Goal: Information Seeking & Learning: Learn about a topic

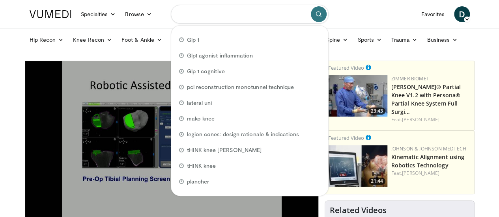
click at [200, 16] on input "Search topics, interventions" at bounding box center [250, 14] width 158 height 19
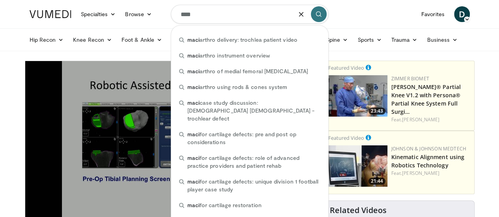
type input "****"
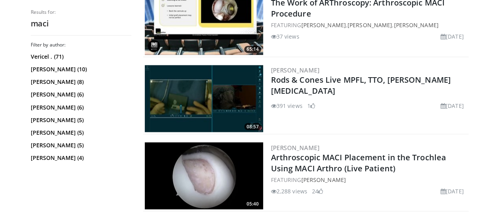
scroll to position [643, 0]
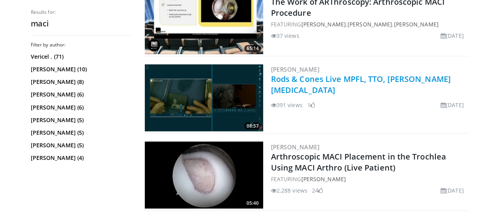
click at [287, 78] on link "Rods & Cones Live MPFL, TTO, MACI Patella" at bounding box center [361, 85] width 180 height 22
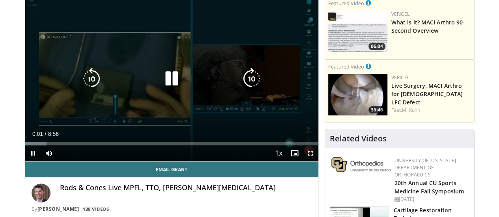
scroll to position [64, 0]
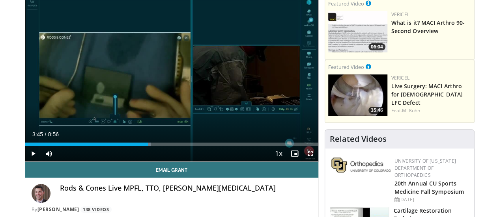
drag, startPoint x: 313, startPoint y: 160, endPoint x: 127, endPoint y: 164, distance: 186.1
click at [127, 162] on div "Current Time 3:45 / Duration 8:56 Play Skip Backward Skip Forward Mute Loaded :…" at bounding box center [171, 154] width 293 height 16
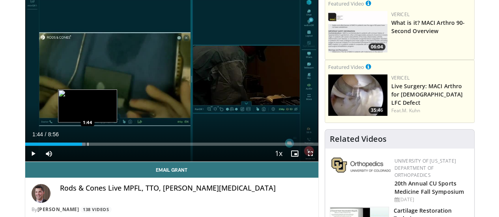
drag, startPoint x: 131, startPoint y: 160, endPoint x: 67, endPoint y: 158, distance: 63.5
click at [87, 146] on div "Progress Bar" at bounding box center [87, 144] width 1 height 3
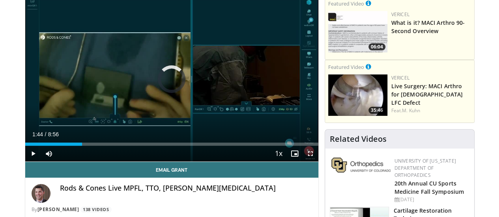
drag, startPoint x: 67, startPoint y: 158, endPoint x: 43, endPoint y: 160, distance: 24.6
click at [43, 160] on div "Current Time 1:44 / Duration 8:56 Play Skip Backward Skip Forward Mute Loaded :…" at bounding box center [171, 154] width 293 height 16
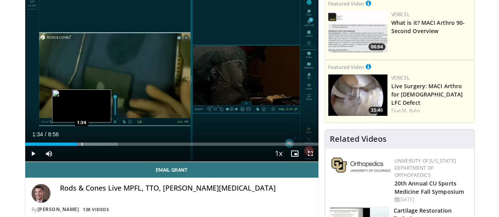
drag, startPoint x: 69, startPoint y: 157, endPoint x: 62, endPoint y: 157, distance: 7.5
click at [82, 146] on div "Progress Bar" at bounding box center [82, 144] width 1 height 3
drag, startPoint x: 67, startPoint y: 157, endPoint x: 59, endPoint y: 158, distance: 7.9
click at [59, 146] on div "Loaded : 31.69% 1:28 1:28" at bounding box center [171, 144] width 293 height 3
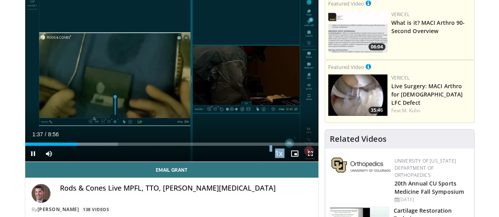
drag, startPoint x: 59, startPoint y: 158, endPoint x: 48, endPoint y: 161, distance: 11.0
click at [48, 161] on video-js "**********" at bounding box center [171, 79] width 293 height 165
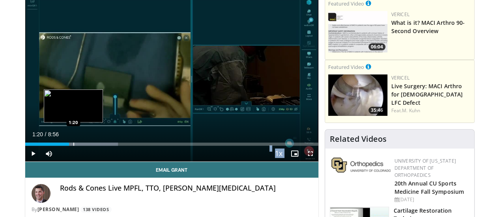
drag, startPoint x: 63, startPoint y: 159, endPoint x: 53, endPoint y: 157, distance: 10.8
click at [73, 146] on div "Progress Bar" at bounding box center [73, 144] width 1 height 3
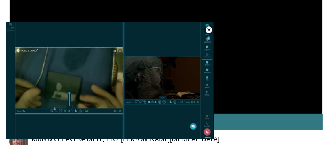
scroll to position [86, 0]
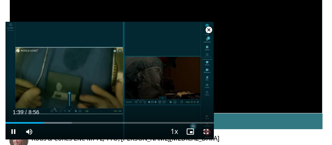
drag, startPoint x: 331, startPoint y: 3, endPoint x: 70, endPoint y: 114, distance: 284.1
click at [70, 114] on video-js "**********" at bounding box center [110, 80] width 208 height 117
drag, startPoint x: 45, startPoint y: 123, endPoint x: 37, endPoint y: 125, distance: 8.0
click at [37, 125] on div "Current Time 1:21 / Duration 8:56 Play Skip Backward Skip Forward Mute 0% Loade…" at bounding box center [110, 131] width 208 height 16
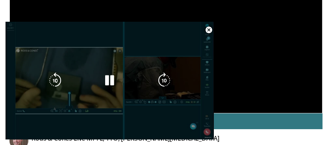
click at [37, 125] on video-js "**********" at bounding box center [110, 80] width 208 height 117
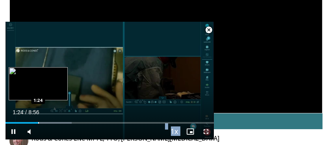
click at [38, 123] on video-js "**********" at bounding box center [110, 80] width 208 height 117
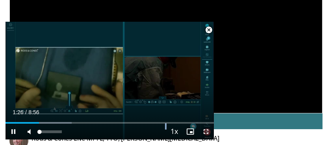
drag, startPoint x: 38, startPoint y: 123, endPoint x: 30, endPoint y: 124, distance: 7.9
click at [30, 124] on video-js "**********" at bounding box center [110, 80] width 208 height 117
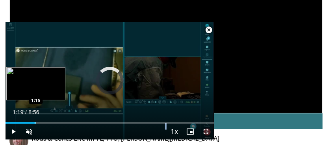
drag, startPoint x: 42, startPoint y: 123, endPoint x: 35, endPoint y: 123, distance: 7.1
click at [35, 123] on div "Progress Bar" at bounding box center [35, 123] width 1 height 2
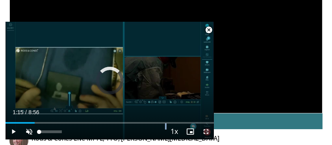
drag, startPoint x: 35, startPoint y: 123, endPoint x: 27, endPoint y: 131, distance: 11.4
click at [27, 131] on div "Current Time 1:15 / Duration 8:56 Play Skip Backward Skip Forward Unmute 0% Loa…" at bounding box center [110, 131] width 208 height 16
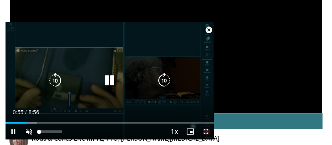
click at [27, 131] on video-js "**********" at bounding box center [110, 80] width 208 height 117
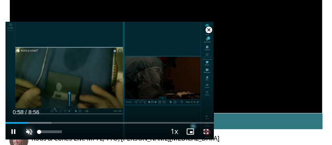
click at [28, 130] on span "Video Player" at bounding box center [29, 131] width 16 height 16
click at [208, 32] on span "Video Player" at bounding box center [209, 30] width 16 height 16
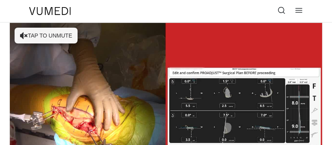
click at [282, 9] on icon at bounding box center [282, 10] width 8 height 8
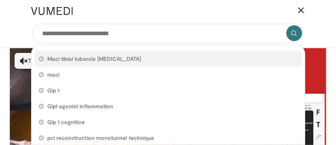
click at [119, 61] on span "Maci tibial tubercle osteotomy" at bounding box center [94, 59] width 94 height 8
type input "**********"
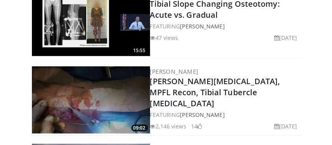
scroll to position [466, 0]
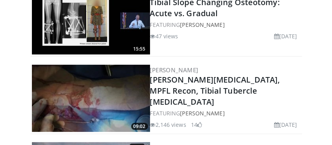
click at [136, 78] on img at bounding box center [91, 98] width 118 height 67
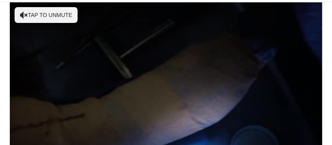
scroll to position [29, 0]
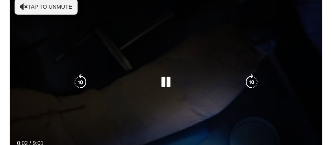
click at [50, 7] on button "Tap to unmute" at bounding box center [46, 7] width 63 height 16
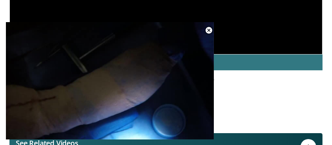
scroll to position [152, 0]
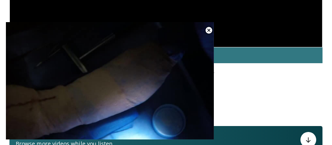
click at [277, 79] on div "[PERSON_NAME][MEDICAL_DATA], MPFL Recon, Tibial Tubercle [MEDICAL_DATA] By [PER…" at bounding box center [165, 81] width 313 height 26
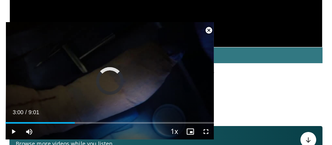
drag, startPoint x: 93, startPoint y: 123, endPoint x: 67, endPoint y: 125, distance: 25.3
click at [67, 125] on div "Current Time 3:00 / Duration 9:01 Play Skip Backward Skip Forward Mute Loaded :…" at bounding box center [110, 131] width 208 height 16
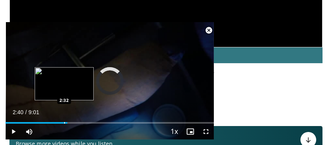
drag, startPoint x: 71, startPoint y: 123, endPoint x: 64, endPoint y: 123, distance: 7.1
click at [64, 123] on div "Progress Bar" at bounding box center [64, 123] width 1 height 2
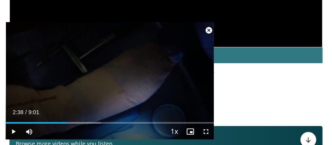
drag, startPoint x: 75, startPoint y: 123, endPoint x: 66, endPoint y: 121, distance: 9.1
click at [66, 121] on div "Loaded : 45.82% 2:38 2:38" at bounding box center [110, 119] width 208 height 7
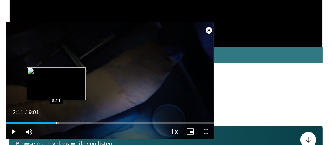
drag, startPoint x: 66, startPoint y: 121, endPoint x: 56, endPoint y: 121, distance: 10.3
click at [56, 121] on div "Loaded : 25.65% 2:11 2:11" at bounding box center [110, 119] width 208 height 7
